Goal: Find contact information: Find contact information

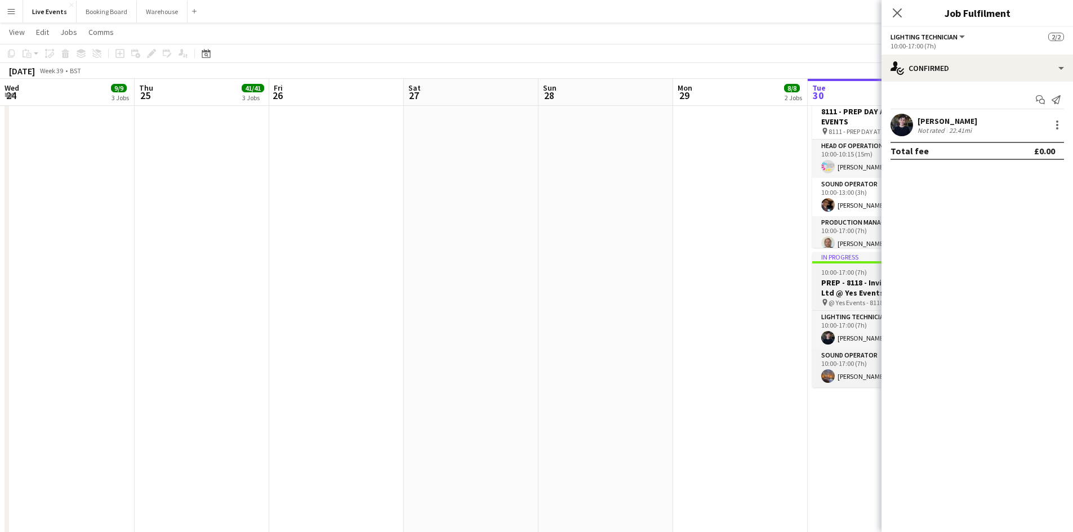
scroll to position [0, 387]
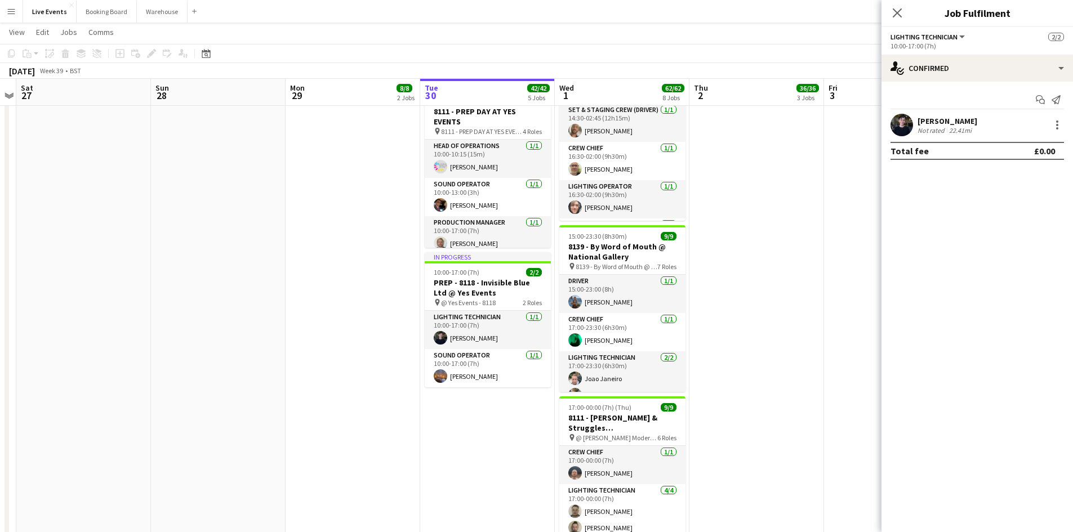
drag, startPoint x: 512, startPoint y: 427, endPoint x: 168, endPoint y: 337, distance: 356.1
click at [132, 345] on app-calendar-viewport "Wed 24 9/9 3 Jobs Thu 25 41/41 3 Jobs Fri 26 Sat 27 Sun 28 Mon 29 8/8 2 Jobs Tu…" at bounding box center [536, 120] width 1073 height 1279
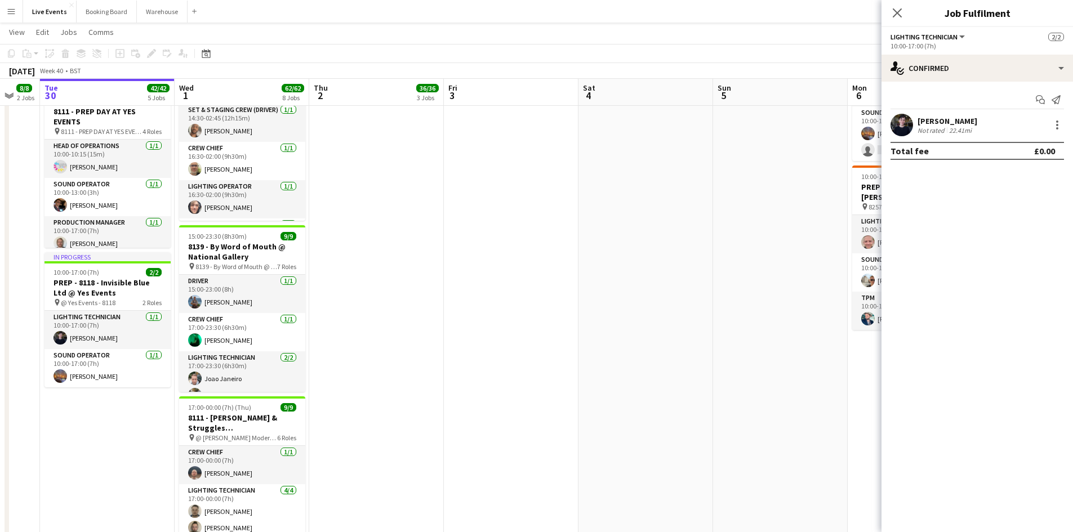
drag, startPoint x: 516, startPoint y: 325, endPoint x: 230, endPoint y: 299, distance: 287.2
click at [200, 300] on app-calendar-viewport "Sat 27 Sun 28 Mon 29 8/8 2 Jobs Tue 30 42/42 5 Jobs Wed 1 62/62 8 Jobs Thu 2 36…" at bounding box center [536, 120] width 1073 height 1279
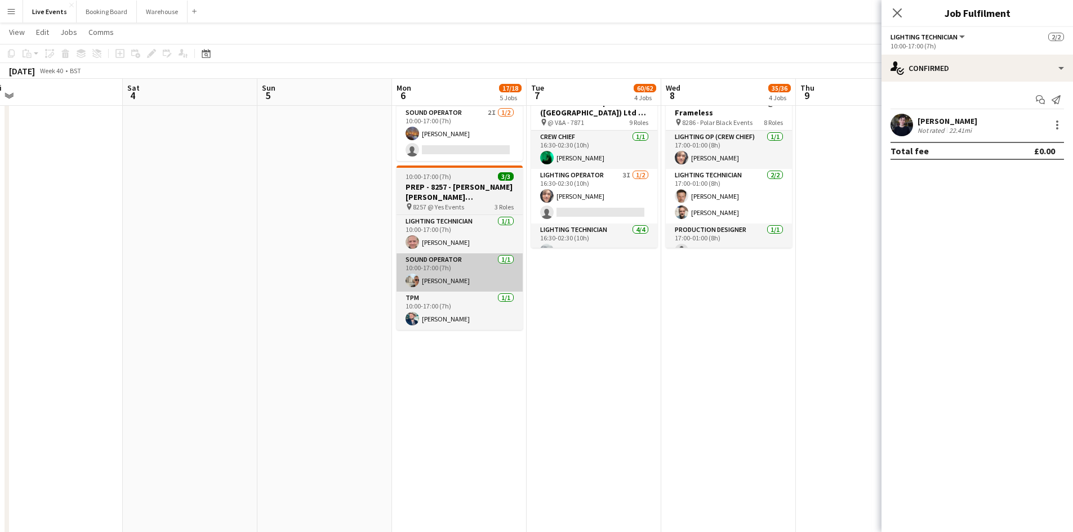
drag, startPoint x: 473, startPoint y: 290, endPoint x: 269, endPoint y: 274, distance: 204.4
click at [187, 278] on app-calendar-viewport "Tue 30 42/42 5 Jobs Wed 1 62/62 8 Jobs Thu 2 36/36 3 Jobs Fri 3 Sat 4 Sun 5 Mon…" at bounding box center [536, 120] width 1073 height 1279
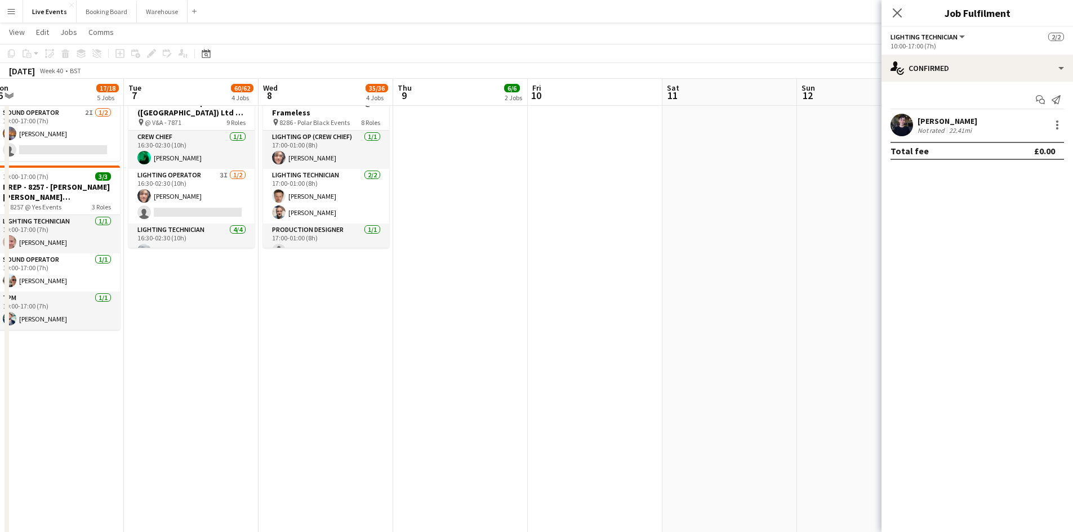
drag, startPoint x: 511, startPoint y: 279, endPoint x: 362, endPoint y: 281, distance: 148.6
click at [202, 287] on app-calendar-viewport "Fri 3 Sat 4 Sun 5 Mon 6 17/18 5 Jobs Tue 7 60/62 4 Jobs Wed 8 35/36 4 Jobs Thu …" at bounding box center [536, 120] width 1073 height 1279
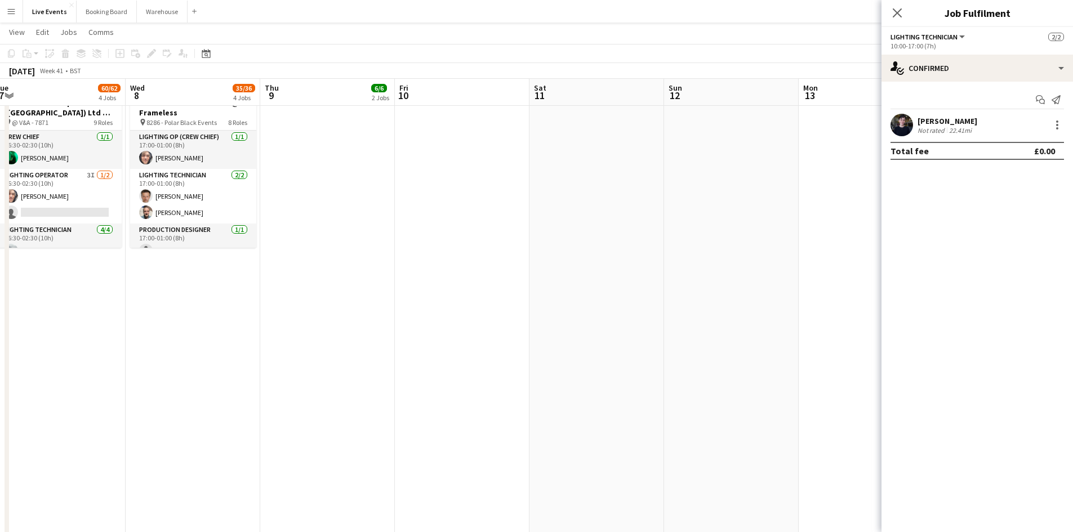
drag, startPoint x: 526, startPoint y: 283, endPoint x: 213, endPoint y: 295, distance: 312.7
click at [221, 295] on app-calendar-viewport "Sat 4 Sun 5 Mon 6 17/18 5 Jobs Tue 7 60/62 4 Jobs Wed 8 35/36 4 Jobs Thu 9 6/6 …" at bounding box center [536, 120] width 1073 height 1279
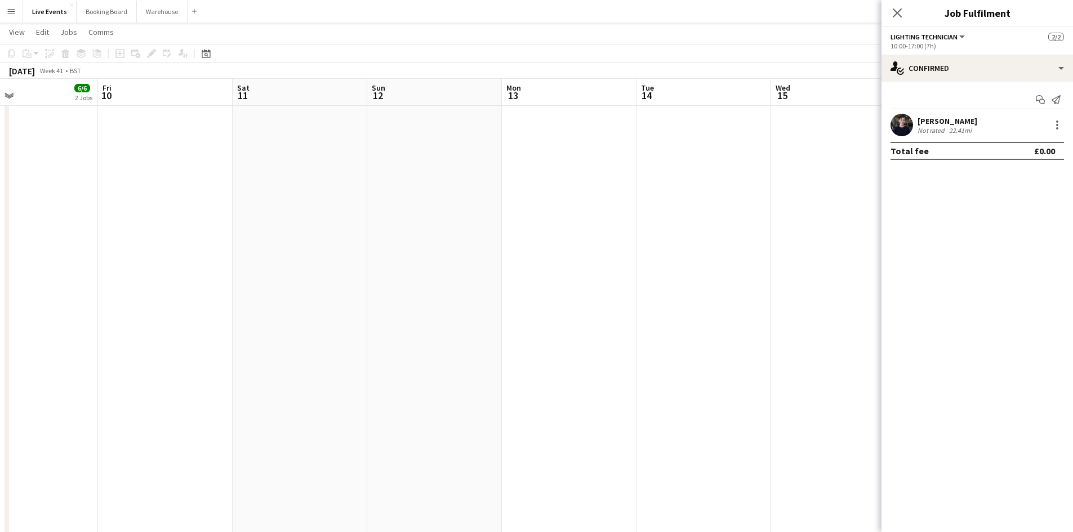
drag, startPoint x: 529, startPoint y: 302, endPoint x: 193, endPoint y: 301, distance: 336.1
click at [193, 301] on app-calendar-viewport "Mon 6 17/18 5 Jobs Tue 7 60/62 4 Jobs Wed 8 35/36 4 Jobs Thu 9 6/6 2 Jobs Fri 1…" at bounding box center [536, 120] width 1073 height 1279
drag, startPoint x: 486, startPoint y: 293, endPoint x: 216, endPoint y: 297, distance: 269.7
click at [216, 297] on app-calendar-viewport "Wed 8 35/36 4 Jobs Thu 9 6/6 2 Jobs Fri 10 Sat 11 Sun 12 Mon 13 Tue 14 Wed 15 4…" at bounding box center [536, 120] width 1073 height 1279
drag, startPoint x: 406, startPoint y: 312, endPoint x: 262, endPoint y: 299, distance: 144.7
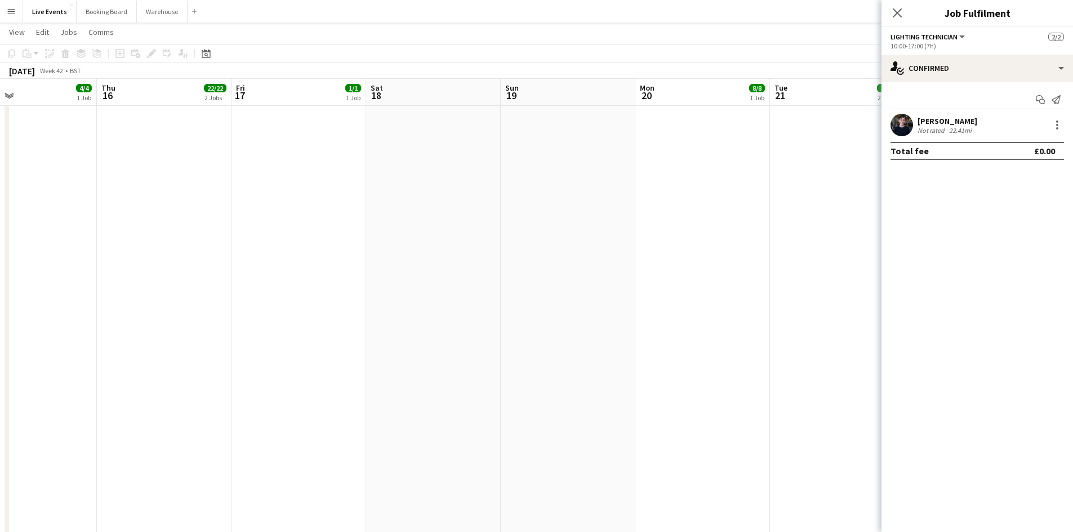
click at [198, 303] on app-calendar-viewport "Sun 12 Mon 13 Tue 14 Wed 15 4/4 1 Job Thu 16 22/22 2 Jobs Fri 17 1/1 1 Job Sat …" at bounding box center [536, 120] width 1073 height 1279
drag, startPoint x: 385, startPoint y: 314, endPoint x: 225, endPoint y: 311, distance: 159.4
click at [225, 311] on app-calendar-viewport "Mon 13 Tue 14 Wed 15 4/4 1 Job Thu 16 22/22 2 Jobs Fri 17 1/1 1 Job Sat 18 Sun …" at bounding box center [536, 120] width 1073 height 1279
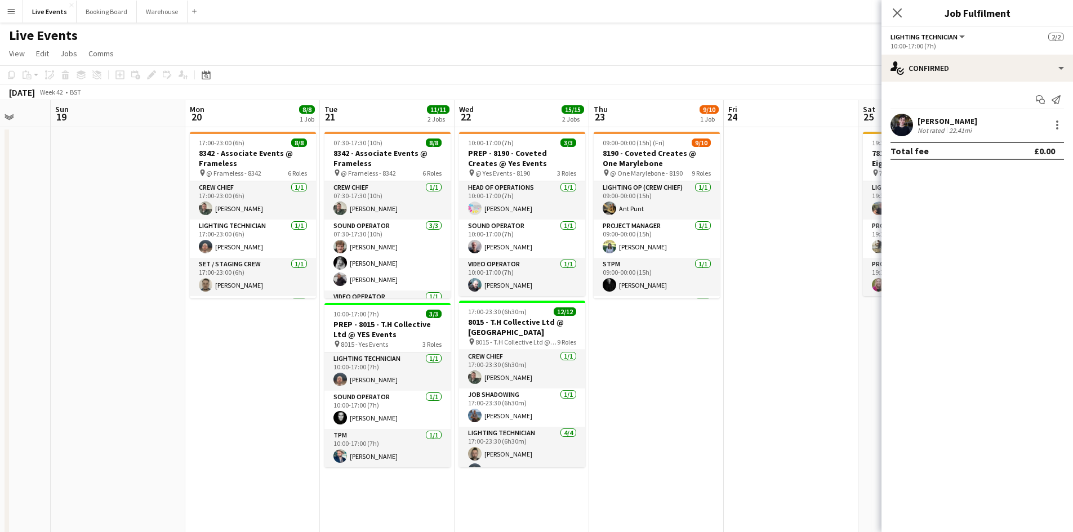
scroll to position [0, 382]
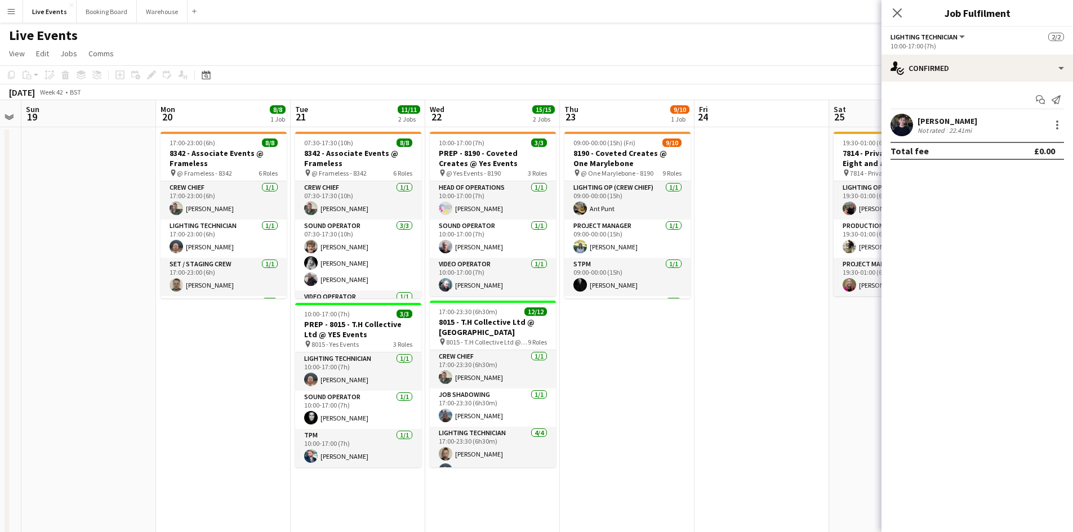
drag, startPoint x: 797, startPoint y: 353, endPoint x: 598, endPoint y: 346, distance: 199.4
click at [488, 326] on h3 "8015 - T.H Collective Ltd @ [GEOGRAPHIC_DATA]" at bounding box center [493, 327] width 126 height 20
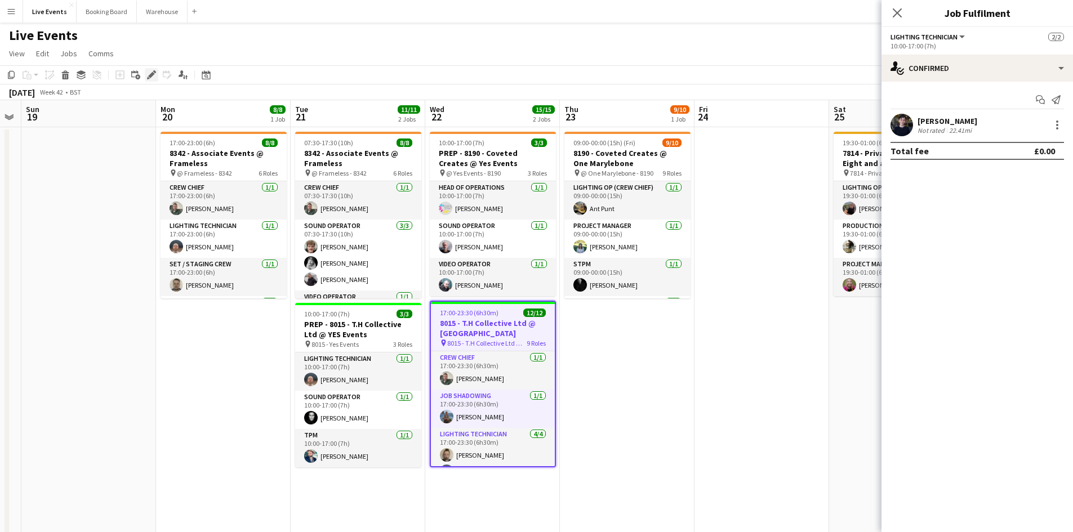
click at [150, 74] on icon "Edit" at bounding box center [151, 74] width 9 height 9
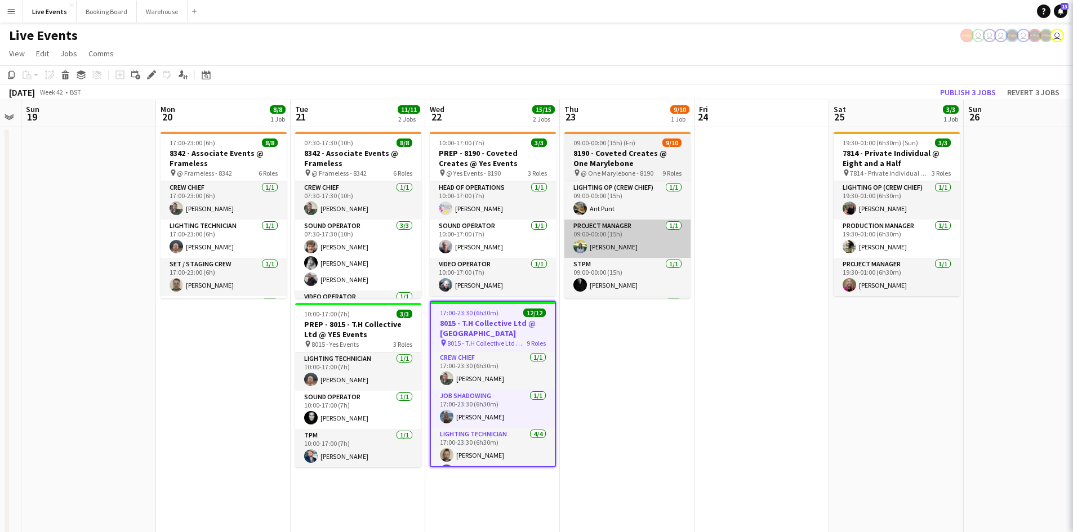
type input "**********"
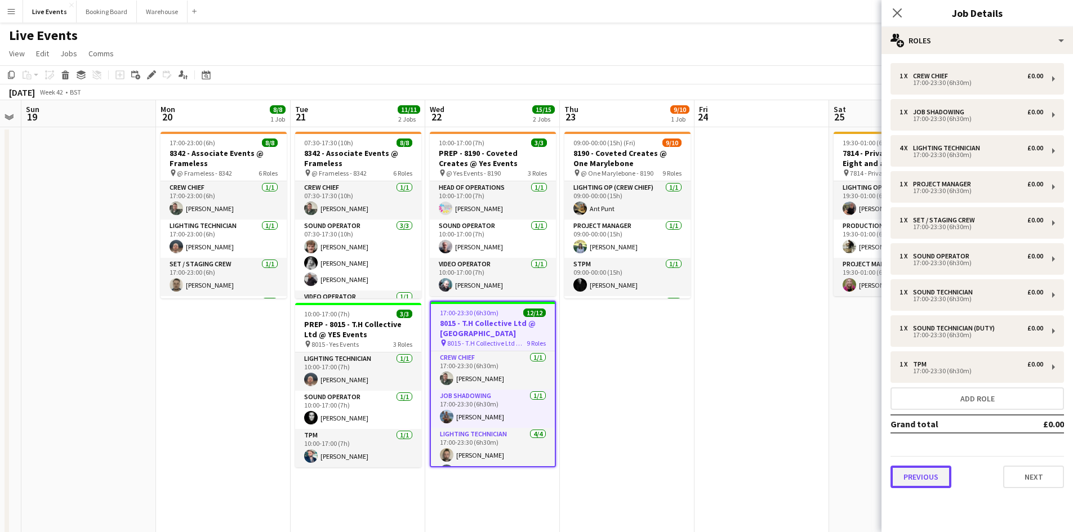
click at [918, 479] on button "Previous" at bounding box center [920, 477] width 61 height 23
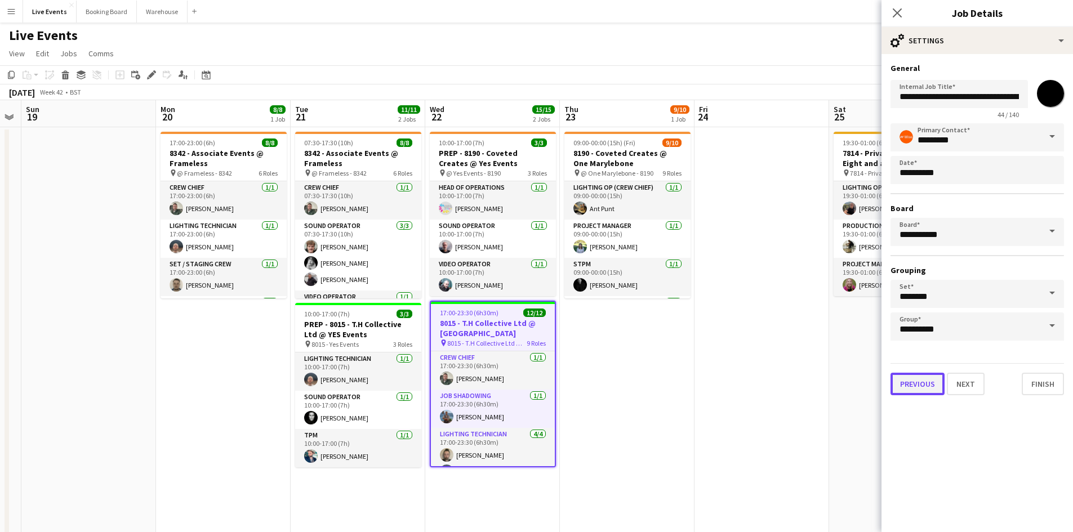
click at [924, 385] on button "Previous" at bounding box center [917, 384] width 54 height 23
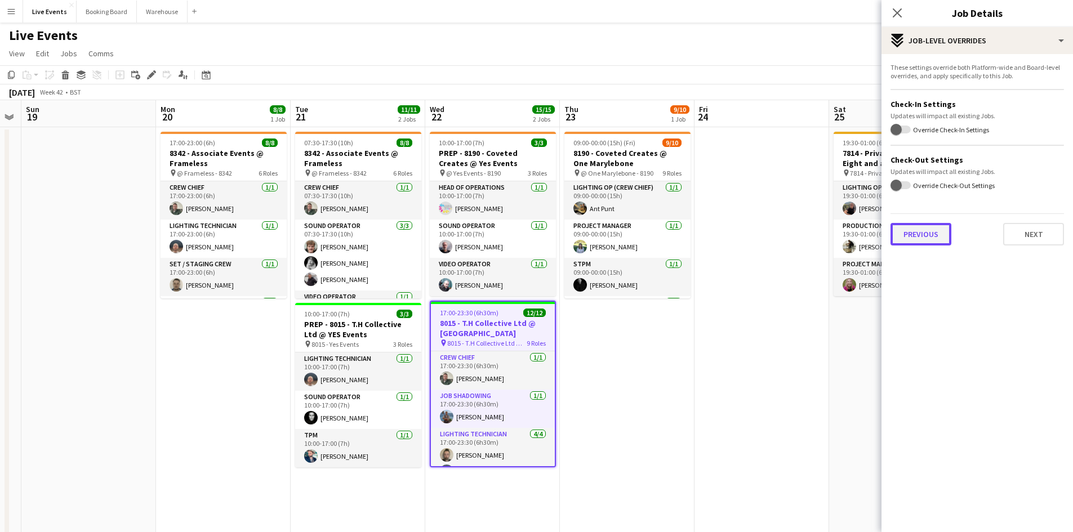
click at [920, 240] on button "Previous" at bounding box center [920, 234] width 61 height 23
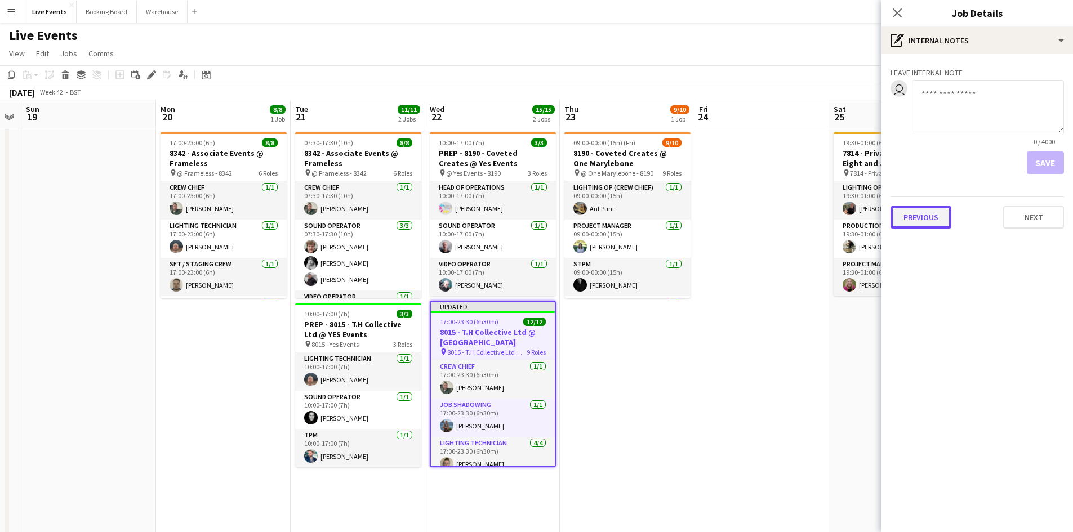
click at [920, 218] on button "Previous" at bounding box center [920, 217] width 61 height 23
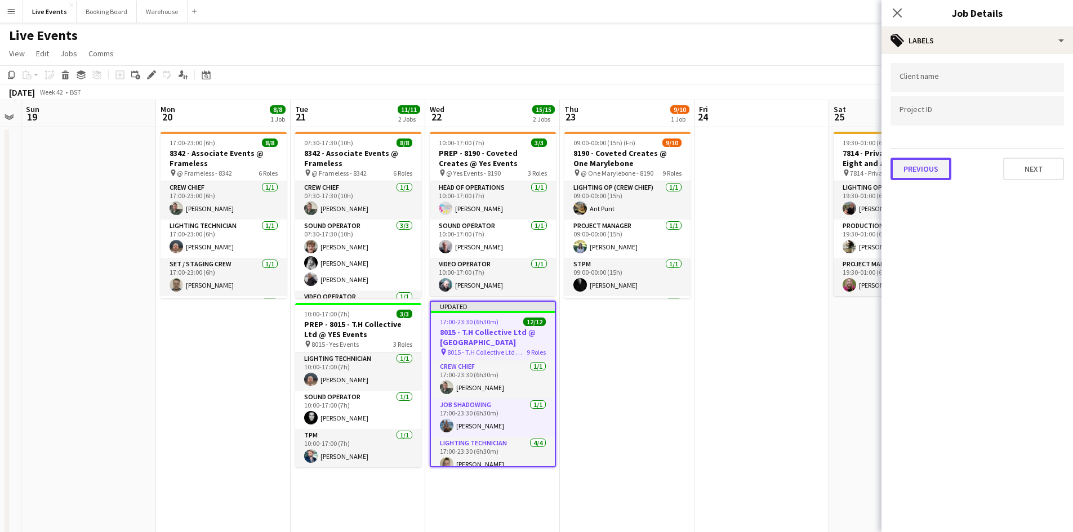
click at [917, 167] on button "Previous" at bounding box center [920, 169] width 61 height 23
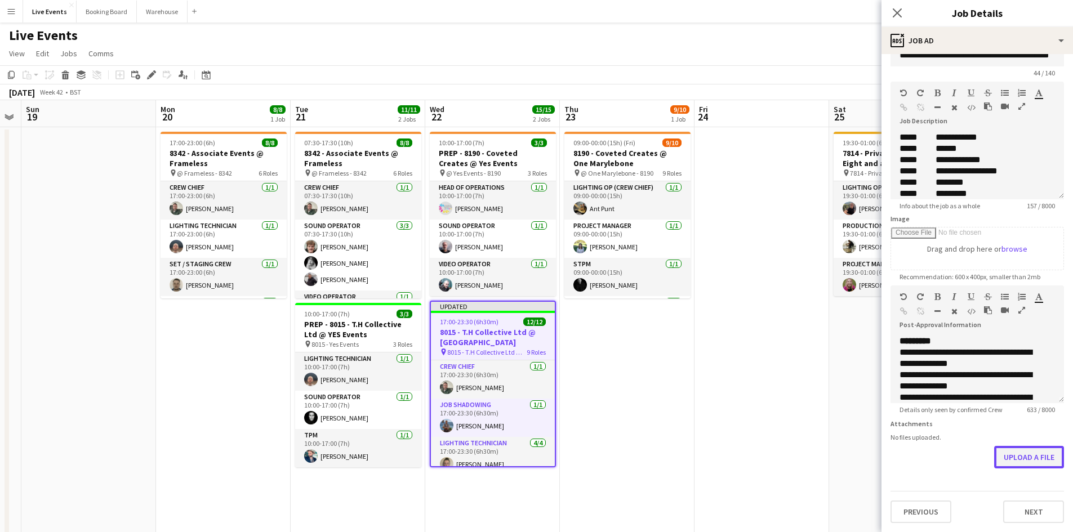
scroll to position [33, 0]
click at [1018, 430] on form "**********" at bounding box center [976, 280] width 191 height 485
click at [1018, 458] on button "Upload a file" at bounding box center [1029, 457] width 70 height 23
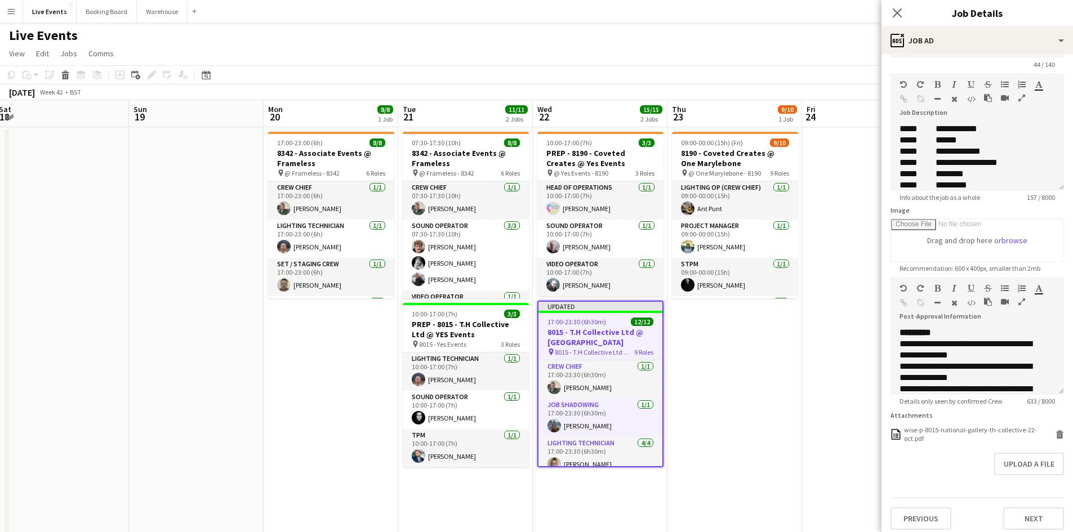
drag, startPoint x: 157, startPoint y: 225, endPoint x: 443, endPoint y: 251, distance: 287.2
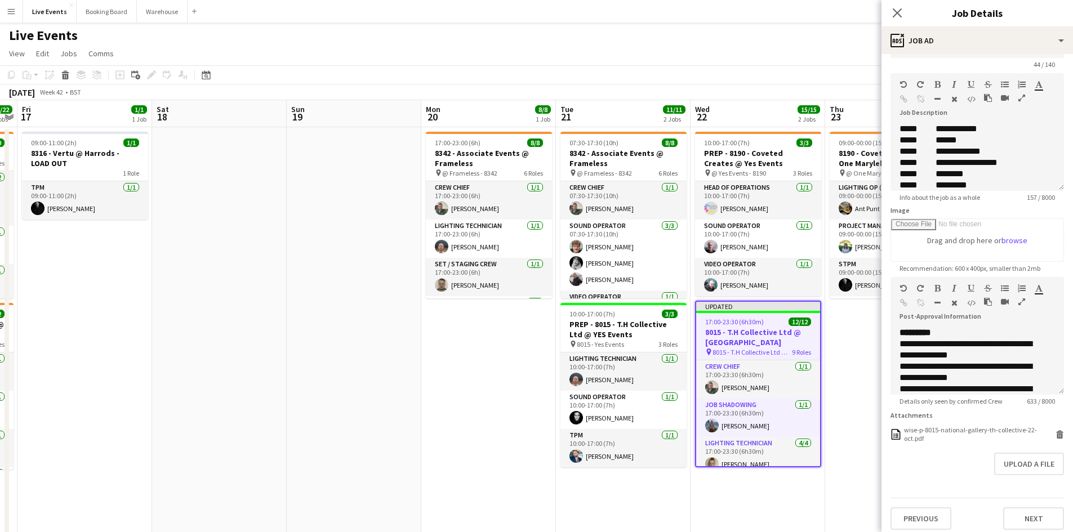
drag, startPoint x: 266, startPoint y: 249, endPoint x: 453, endPoint y: 250, distance: 186.4
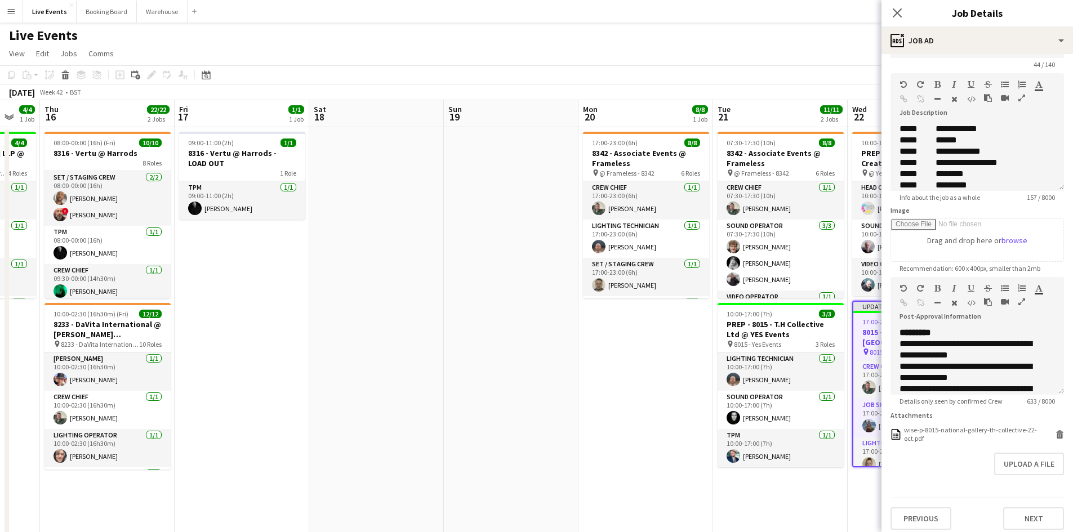
drag, startPoint x: 397, startPoint y: 288, endPoint x: 522, endPoint y: 290, distance: 125.6
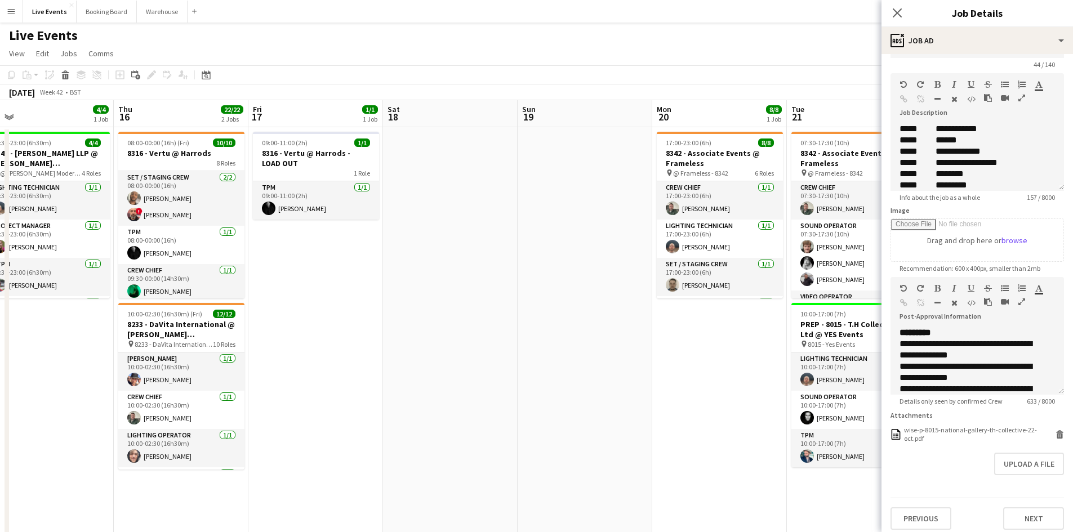
drag, startPoint x: 507, startPoint y: 295, endPoint x: 746, endPoint y: 301, distance: 239.3
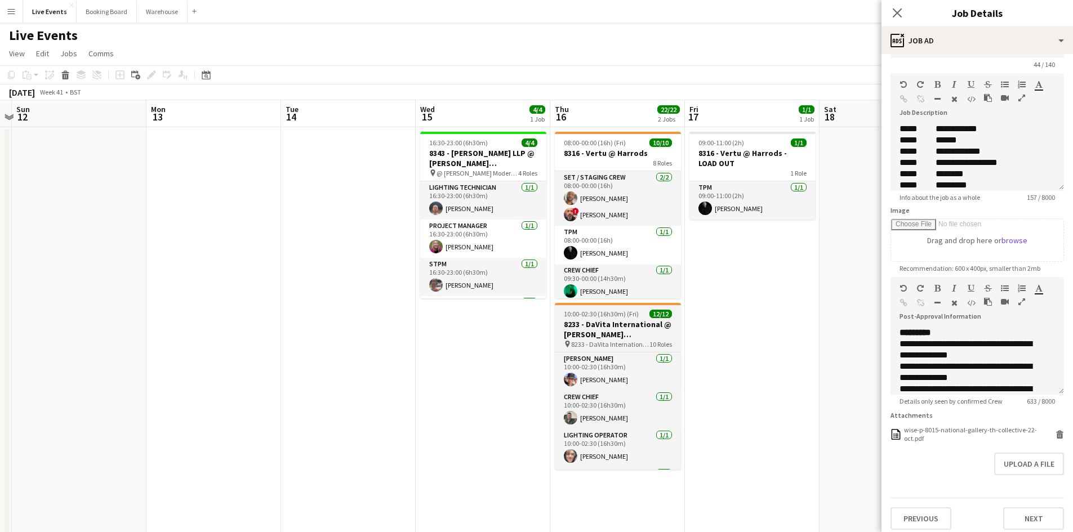
drag, startPoint x: 423, startPoint y: 286, endPoint x: 638, endPoint y: 313, distance: 216.2
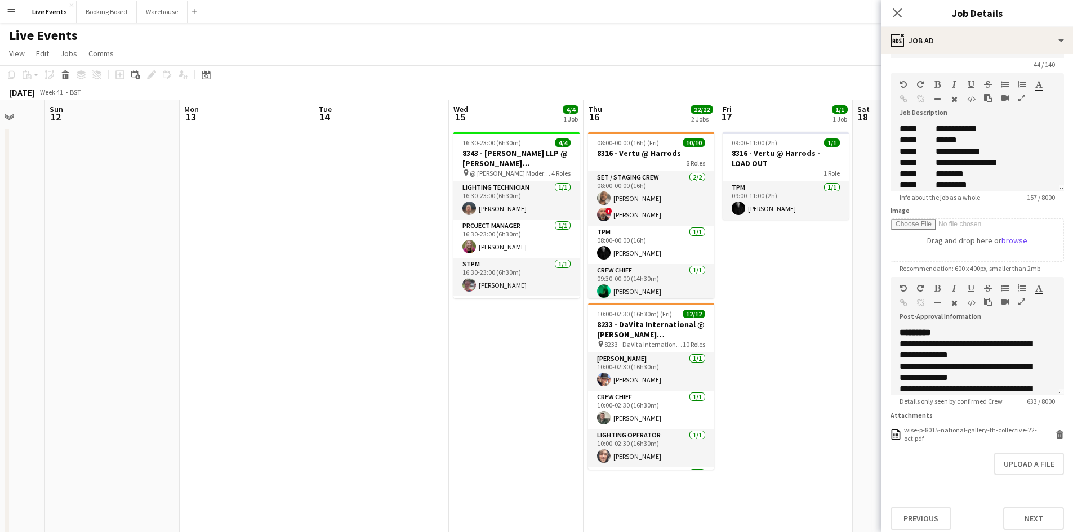
drag, startPoint x: 320, startPoint y: 285, endPoint x: 588, endPoint y: 315, distance: 269.1
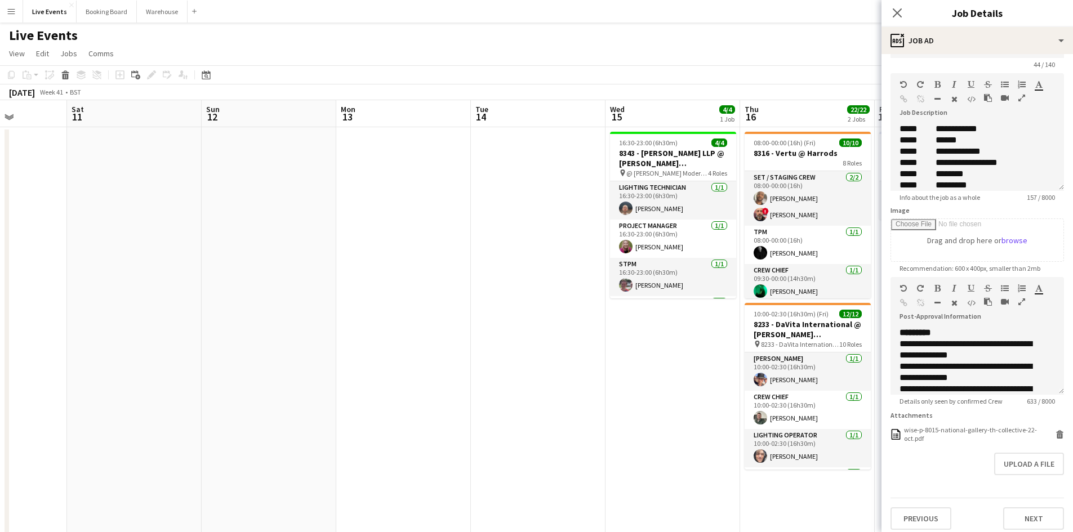
drag, startPoint x: 218, startPoint y: 295, endPoint x: 454, endPoint y: 298, distance: 235.9
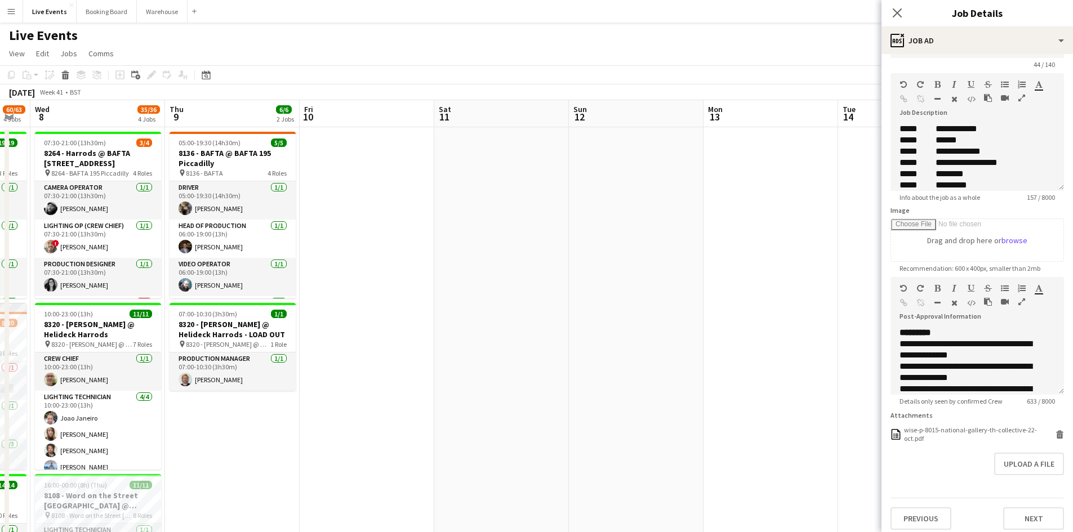
drag, startPoint x: 303, startPoint y: 281, endPoint x: 547, endPoint y: 302, distance: 245.2
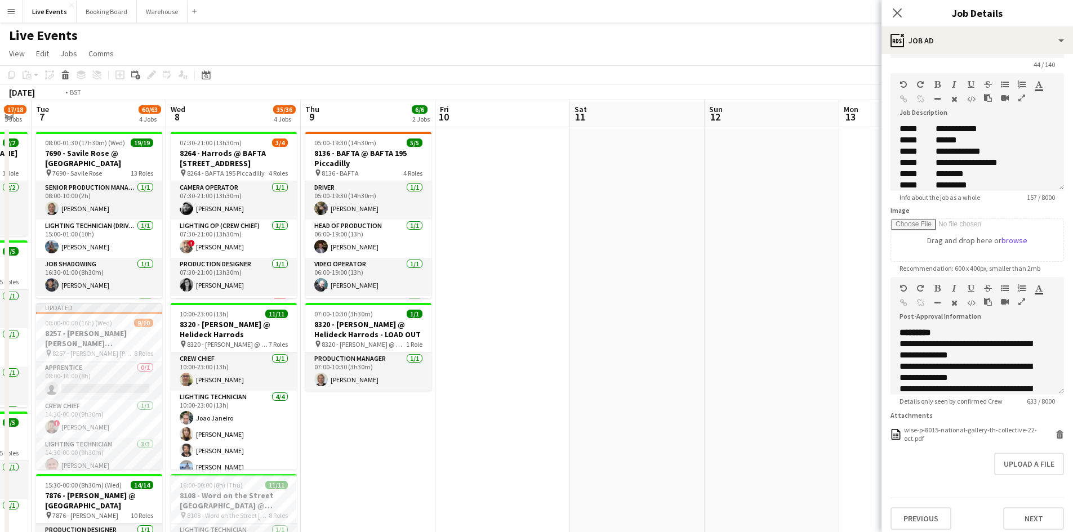
drag, startPoint x: 526, startPoint y: 302, endPoint x: 787, endPoint y: 332, distance: 261.8
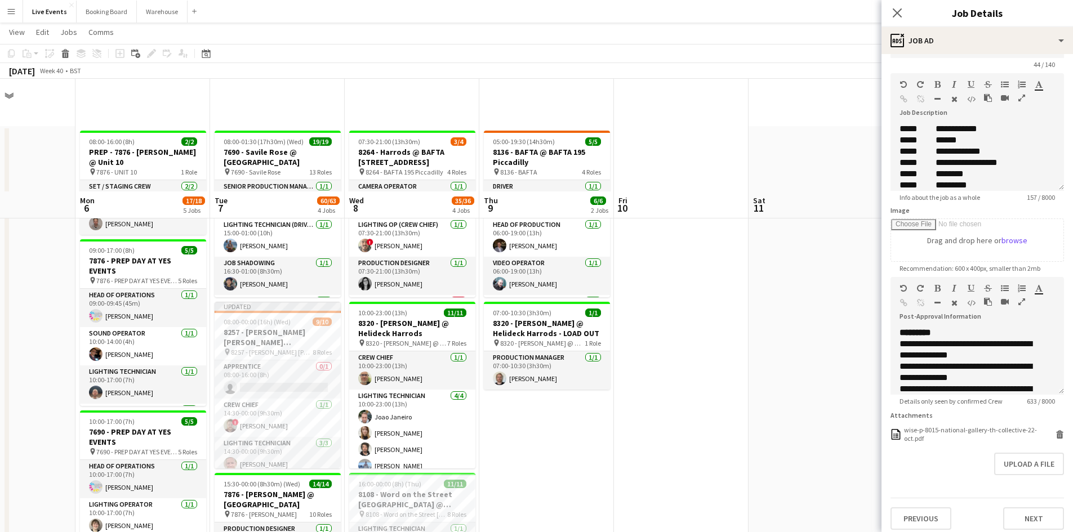
scroll to position [169, 0]
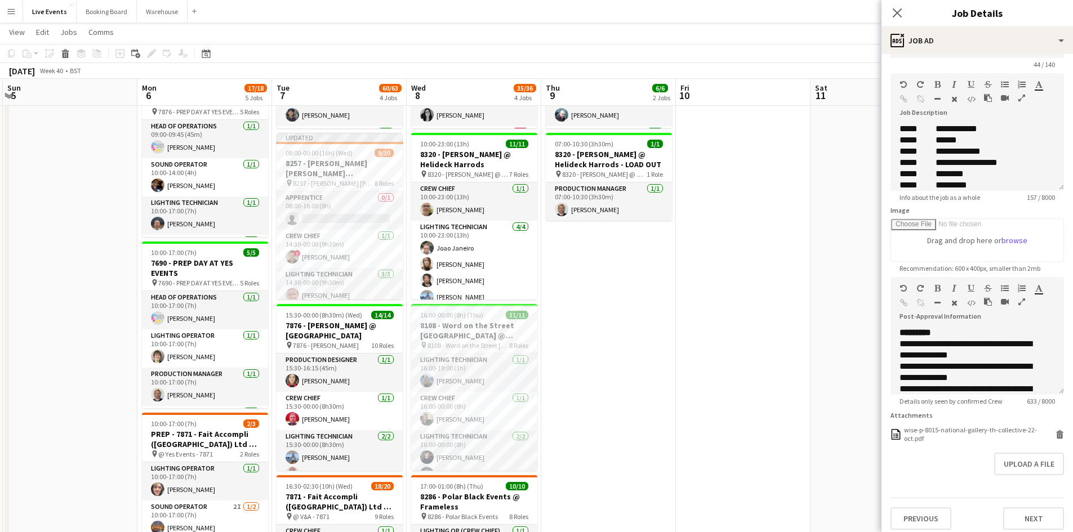
drag, startPoint x: 674, startPoint y: 451, endPoint x: 738, endPoint y: 450, distance: 63.6
click at [737, 450] on app-calendar-viewport "Fri 3 Sat 4 Sun 5 Mon 6 17/18 5 Jobs Tue 7 60/63 4 Jobs Wed 8 35/36 4 Jobs Thu …" at bounding box center [536, 514] width 1073 height 1279
drag, startPoint x: 722, startPoint y: 391, endPoint x: 886, endPoint y: 394, distance: 163.9
click at [846, 396] on app-calendar-viewport "Fri 3 Sat 4 Sun 5 Mon 6 17/18 5 Jobs Tue 7 60/63 4 Jobs Wed 8 35/36 4 Jobs Thu …" at bounding box center [536, 514] width 1073 height 1279
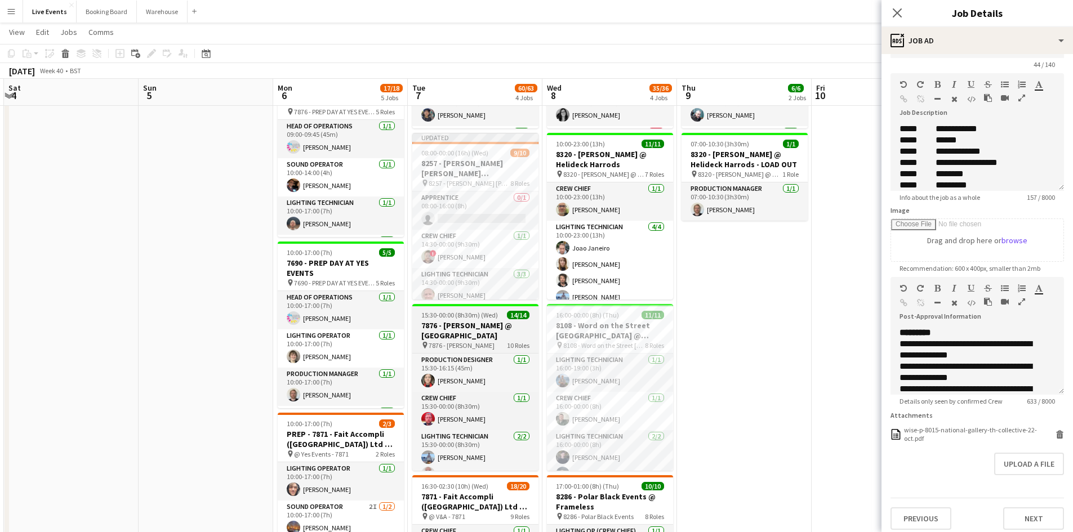
scroll to position [0, 275]
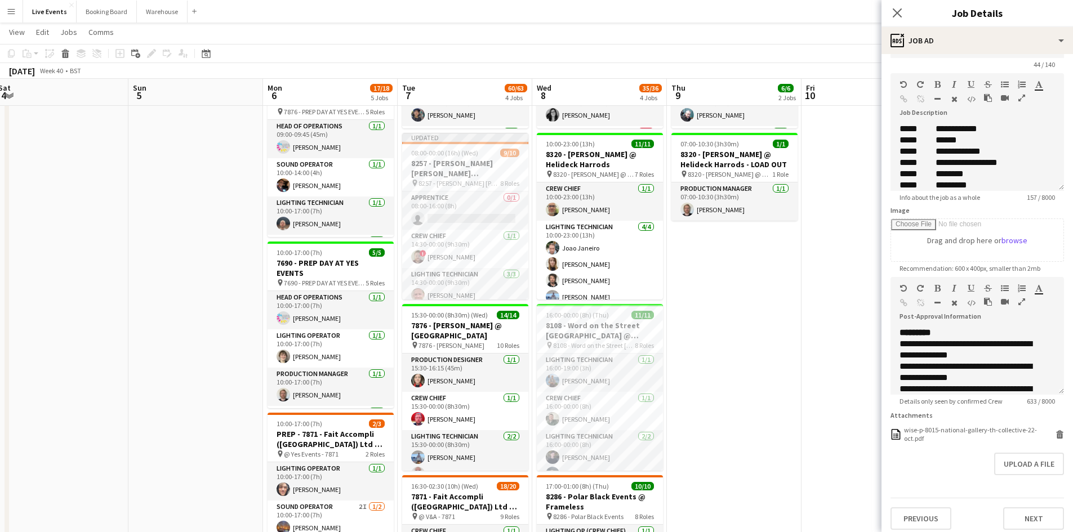
drag, startPoint x: 188, startPoint y: 309, endPoint x: 520, endPoint y: 341, distance: 333.2
click at [425, 325] on app-calendar-viewport "Thu 2 36/36 3 Jobs Fri 3 Sat 4 Sun 5 Mon 6 17/18 5 Jobs Tue 7 60/63 4 Jobs Wed …" at bounding box center [536, 514] width 1073 height 1279
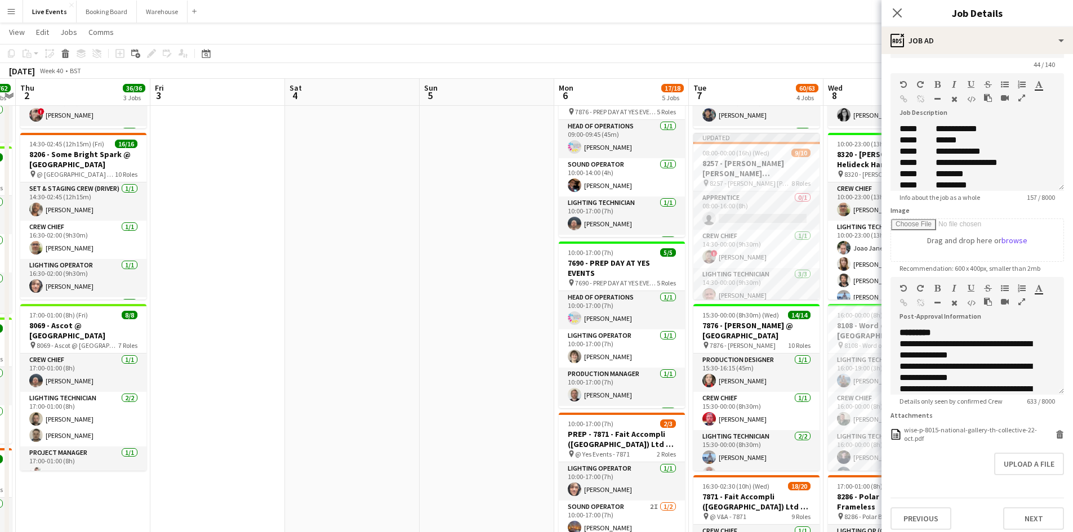
drag, startPoint x: 178, startPoint y: 301, endPoint x: 415, endPoint y: 323, distance: 237.5
click at [395, 321] on app-calendar-viewport "Tue 30 42/42 5 Jobs Wed 1 62/62 8 Jobs Thu 2 36/36 3 Jobs Fri 3 Sat 4 Sun 5 Mon…" at bounding box center [536, 514] width 1073 height 1279
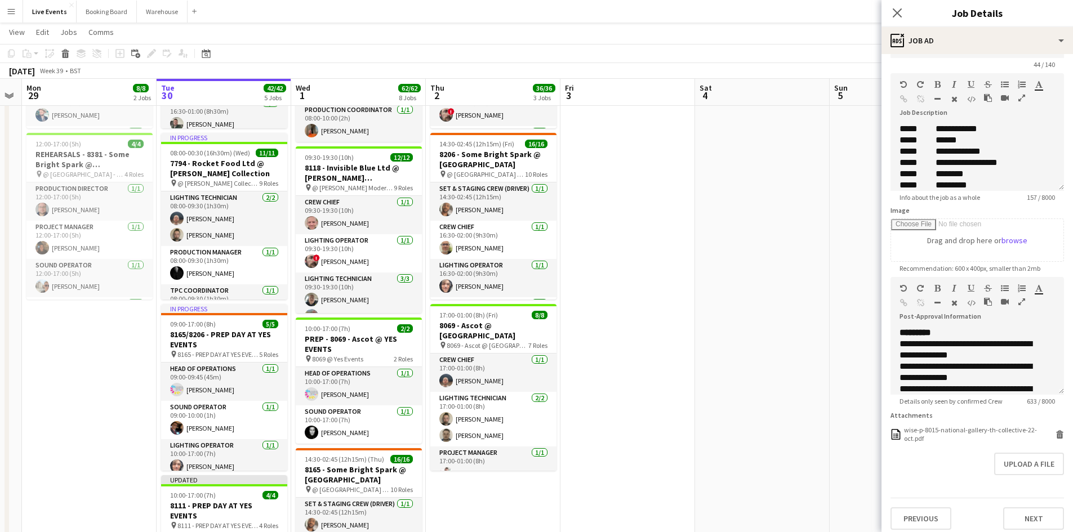
drag, startPoint x: 450, startPoint y: 322, endPoint x: 698, endPoint y: 363, distance: 251.7
click at [698, 363] on app-calendar-viewport "Sat 27 Sun 28 Mon 29 8/8 2 Jobs Tue 30 42/42 5 Jobs Wed 1 62/62 8 Jobs Thu 2 36…" at bounding box center [536, 514] width 1073 height 1279
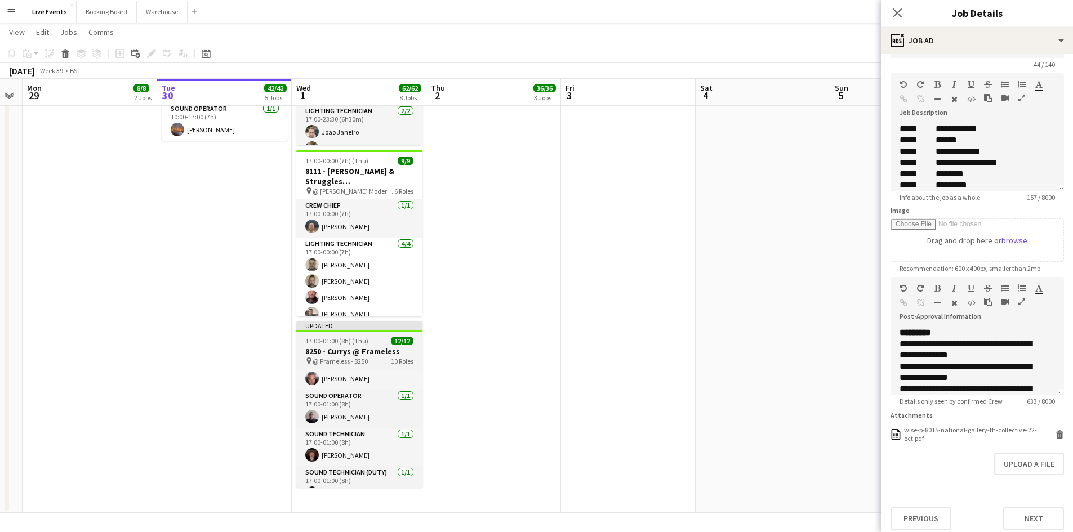
scroll to position [202, 0]
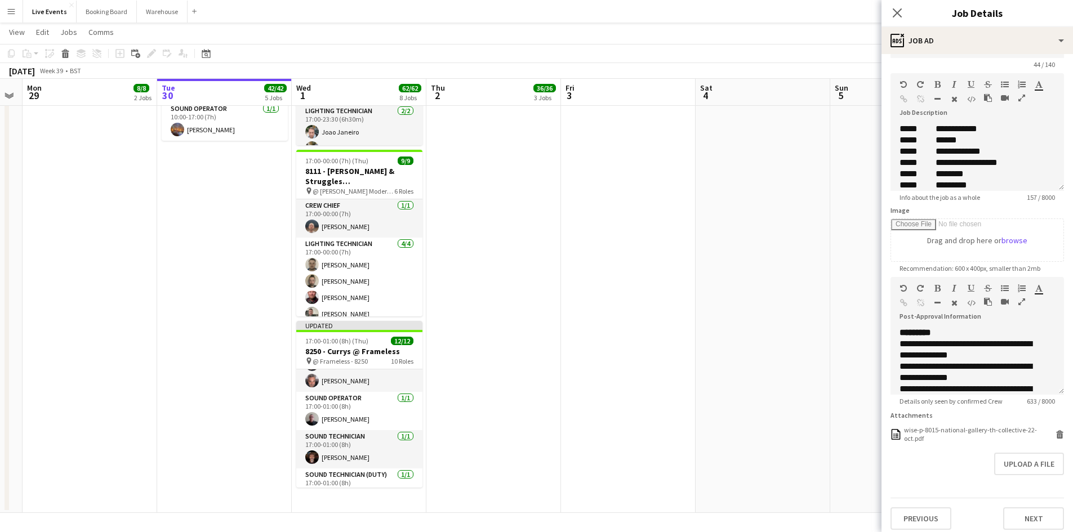
drag, startPoint x: 367, startPoint y: 450, endPoint x: 861, endPoint y: 247, distance: 534.8
click at [367, 450] on app-card-role "Sound Technician [DATE] 17:00-01:00 (8h) [PERSON_NAME]" at bounding box center [359, 449] width 126 height 38
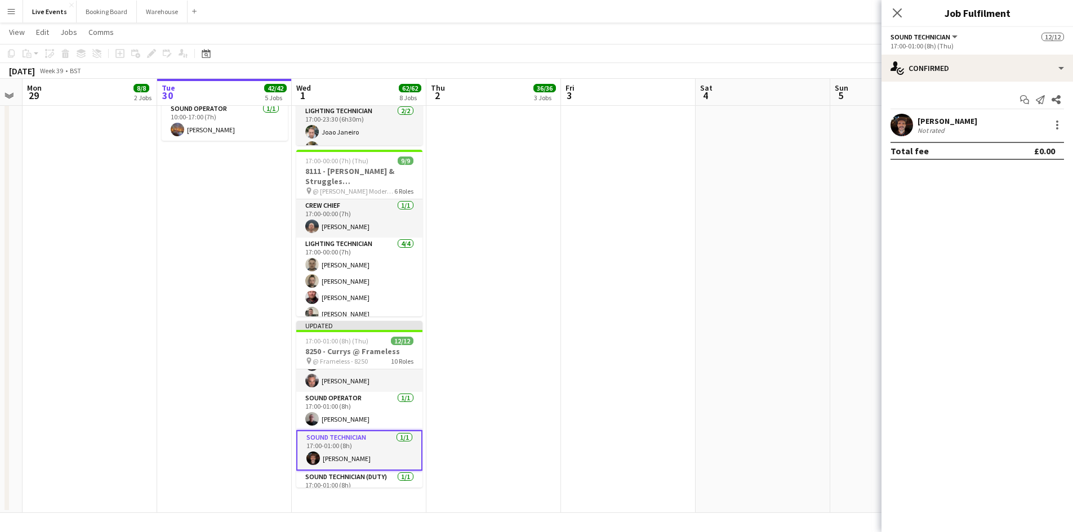
click at [945, 120] on div "[PERSON_NAME]" at bounding box center [947, 121] width 60 height 10
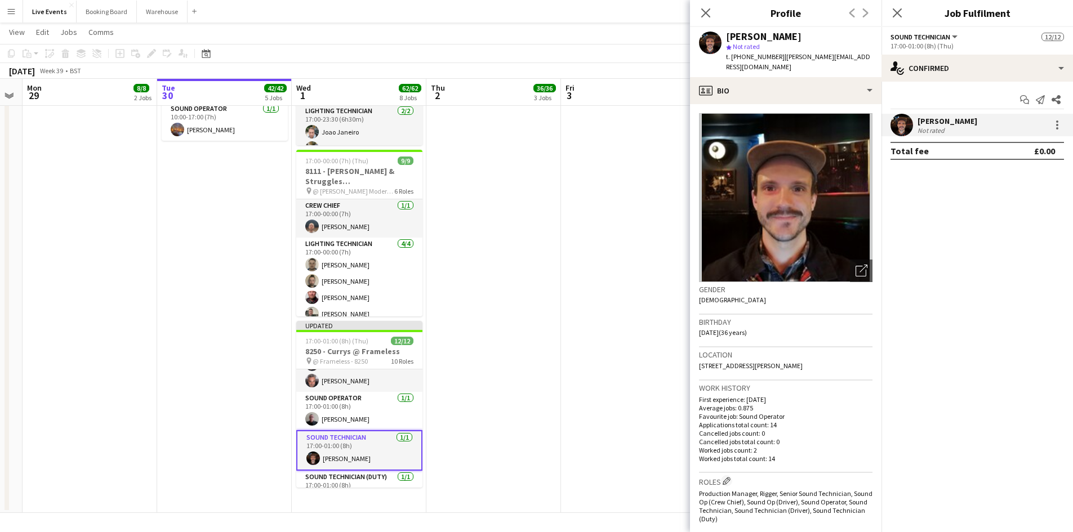
drag, startPoint x: 777, startPoint y: 56, endPoint x: 847, endPoint y: 55, distance: 69.8
click at [847, 55] on div "[PERSON_NAME] star Not rated t. [PHONE_NUMBER] | [EMAIL_ADDRESS][DOMAIN_NAME]" at bounding box center [785, 52] width 191 height 50
click at [847, 53] on span "| [PERSON_NAME][EMAIL_ADDRESS][DOMAIN_NAME]" at bounding box center [798, 61] width 144 height 19
drag, startPoint x: 852, startPoint y: 53, endPoint x: 779, endPoint y: 60, distance: 73.5
click at [779, 62] on div "[PERSON_NAME] star Not rated t. [PHONE_NUMBER] | [EMAIL_ADDRESS][DOMAIN_NAME]" at bounding box center [785, 52] width 191 height 50
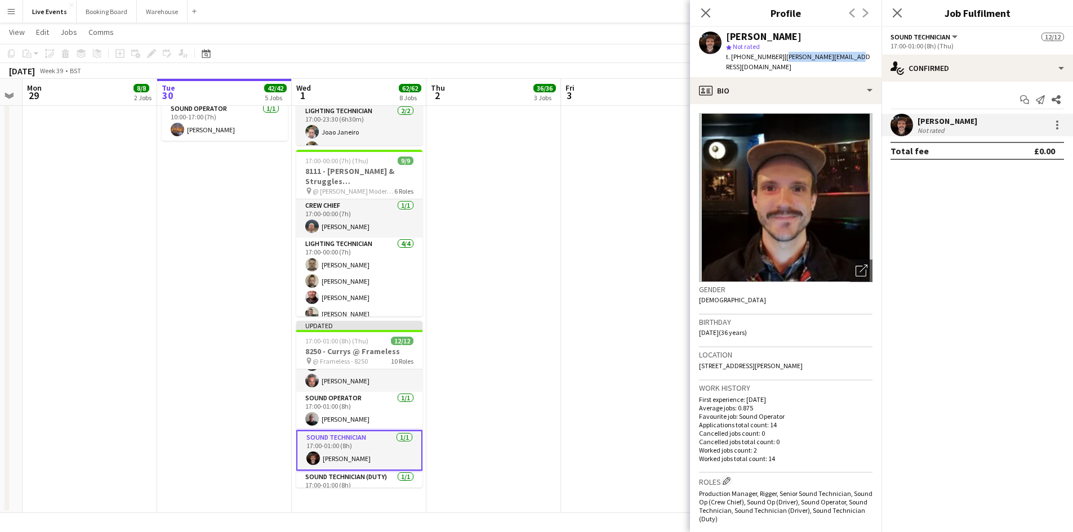
copy span "[PERSON_NAME][EMAIL_ADDRESS][DOMAIN_NAME]"
click at [704, 12] on icon at bounding box center [705, 12] width 11 height 11
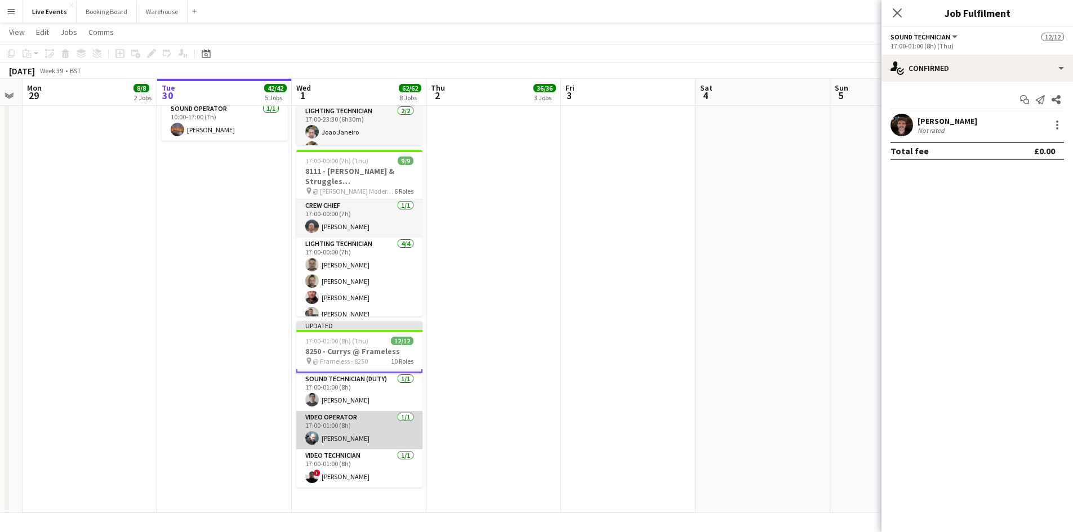
scroll to position [243, 0]
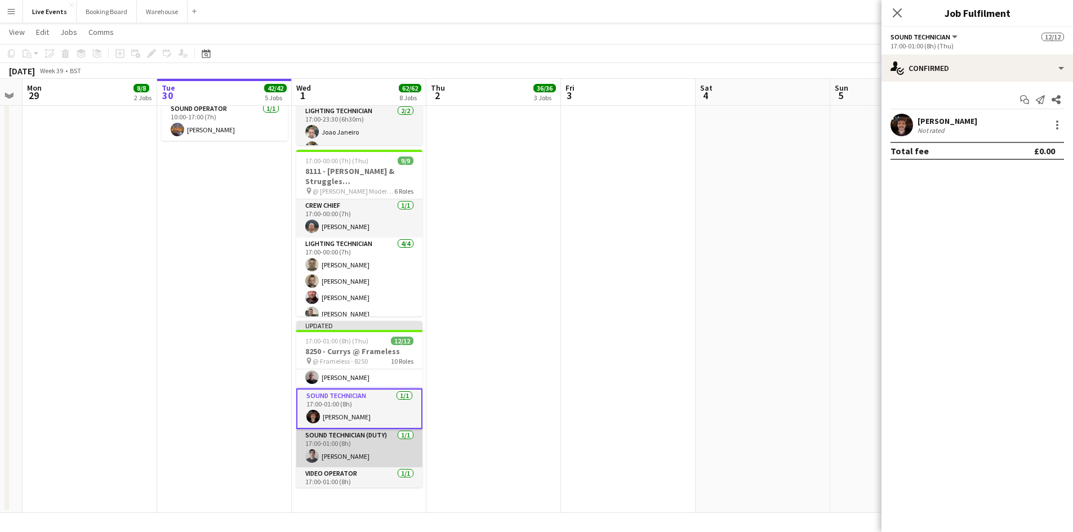
click at [364, 453] on app-card-role "Sound Technician (Duty) [DATE] 17:00-01:00 (8h) [PERSON_NAME]" at bounding box center [359, 448] width 126 height 38
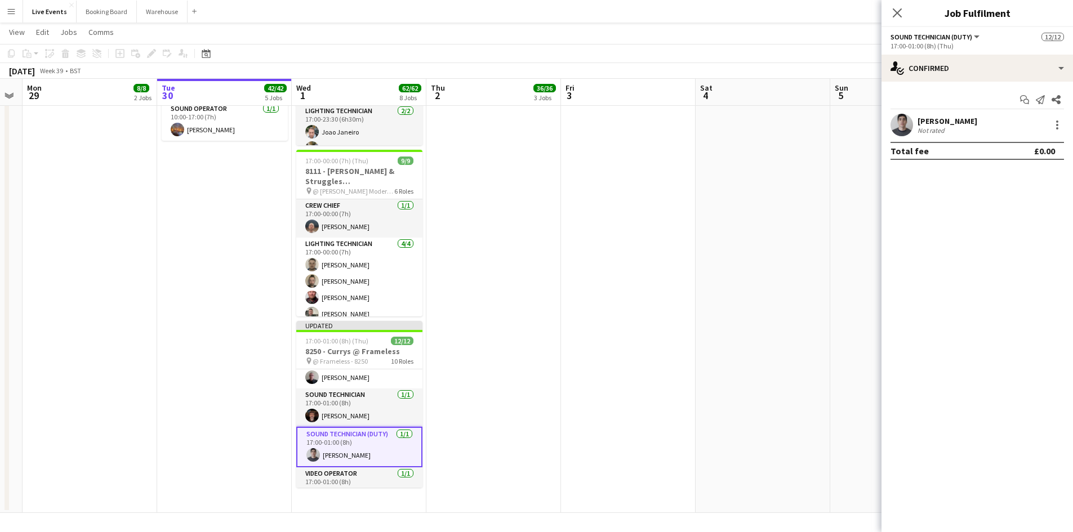
click at [954, 118] on div "[PERSON_NAME]" at bounding box center [947, 121] width 60 height 10
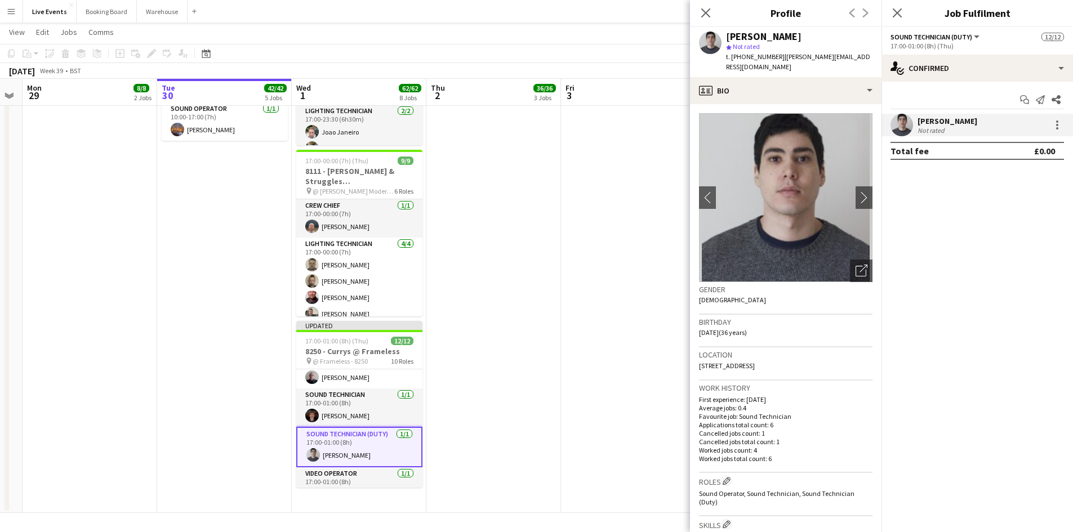
drag, startPoint x: 777, startPoint y: 56, endPoint x: 852, endPoint y: 54, distance: 74.9
click at [852, 56] on div "[PERSON_NAME] star Not rated t. [PHONE_NUMBER] | [PERSON_NAME][EMAIL_ADDRESS][D…" at bounding box center [785, 52] width 191 height 50
click at [852, 54] on div "[PERSON_NAME] star Not rated t. [PHONE_NUMBER] | [PERSON_NAME][EMAIL_ADDRESS][D…" at bounding box center [785, 52] width 191 height 50
drag, startPoint x: 855, startPoint y: 59, endPoint x: 779, endPoint y: 62, distance: 76.6
click at [779, 62] on div "[PERSON_NAME] star Not rated t. [PHONE_NUMBER] | [PERSON_NAME][EMAIL_ADDRESS][D…" at bounding box center [785, 52] width 191 height 50
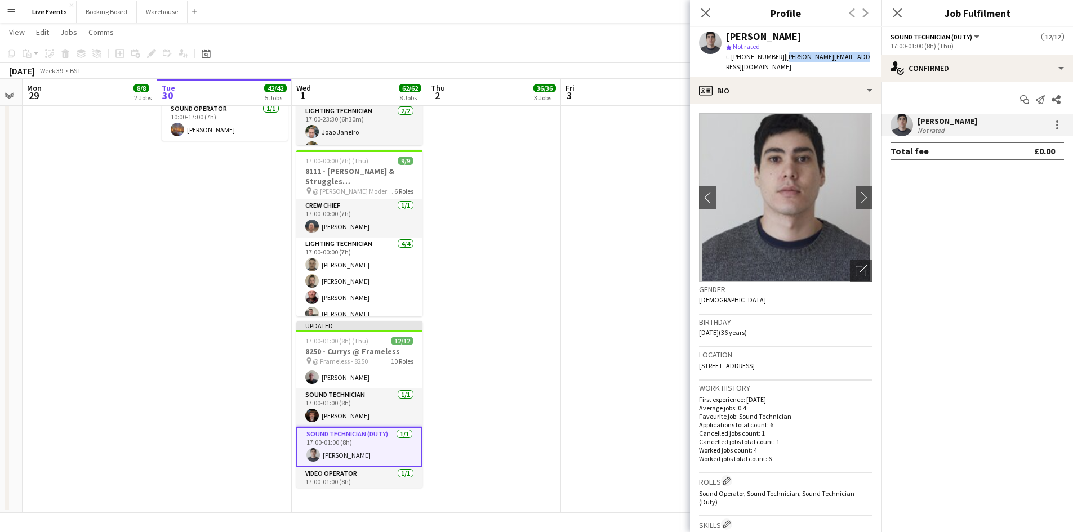
copy span "[PERSON_NAME][EMAIL_ADDRESS][DOMAIN_NAME]"
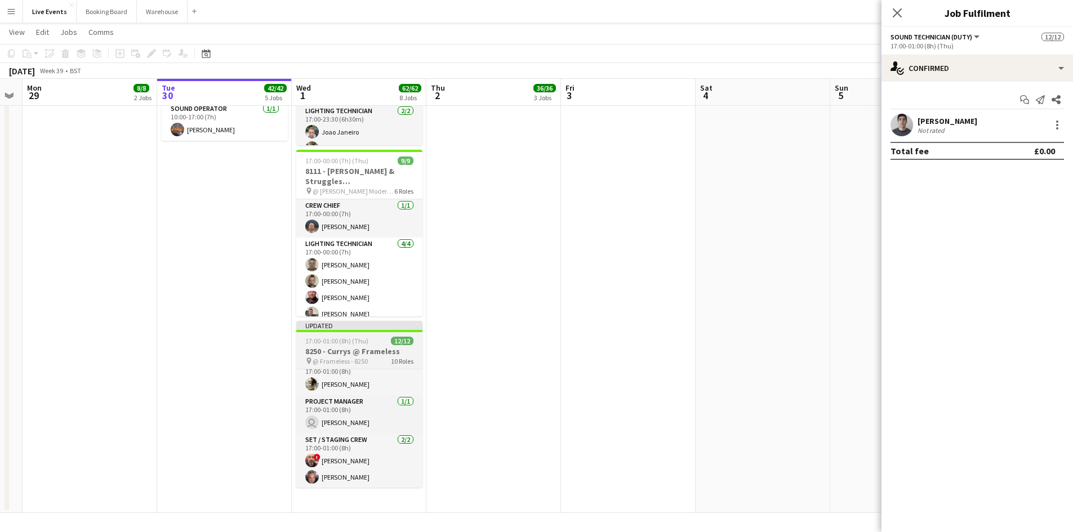
scroll to position [0, 0]
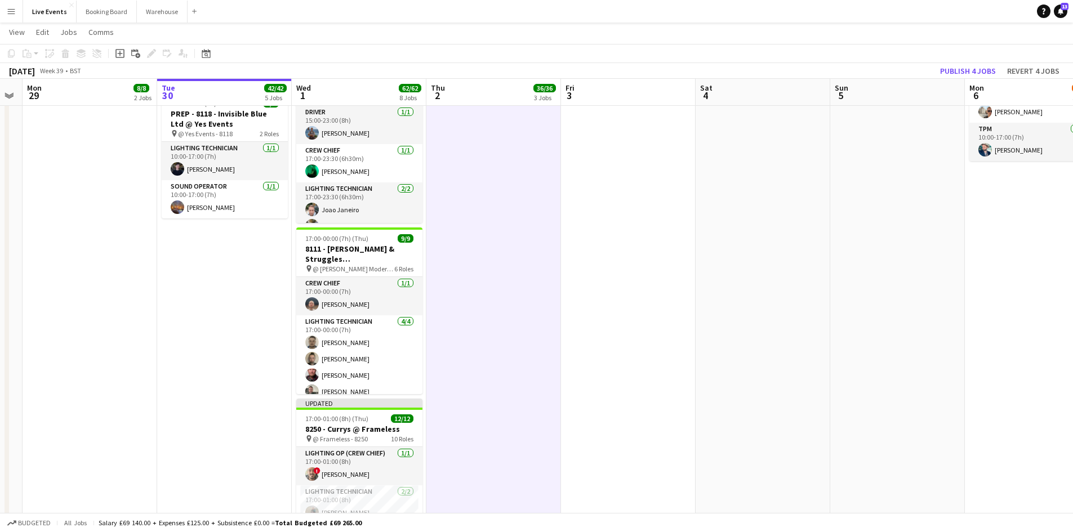
scroll to position [810, 0]
